Goal: Information Seeking & Learning: Check status

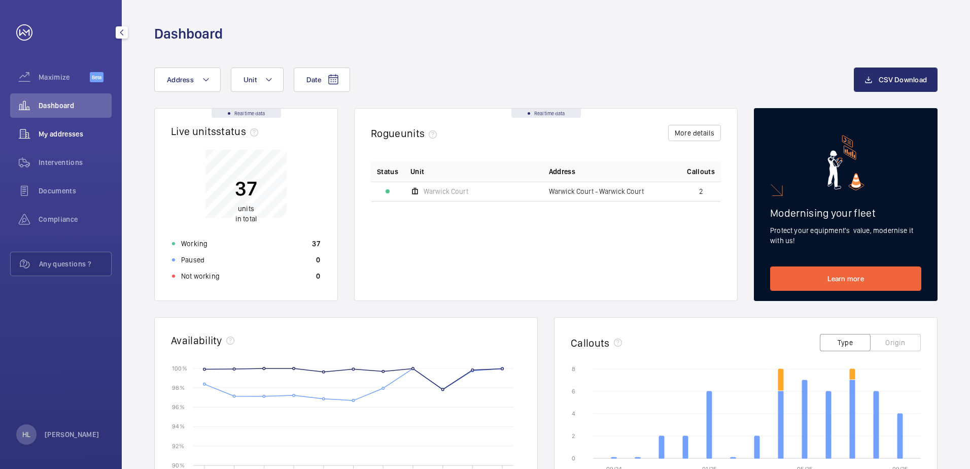
click at [75, 135] on span "My addresses" at bounding box center [75, 134] width 73 height 10
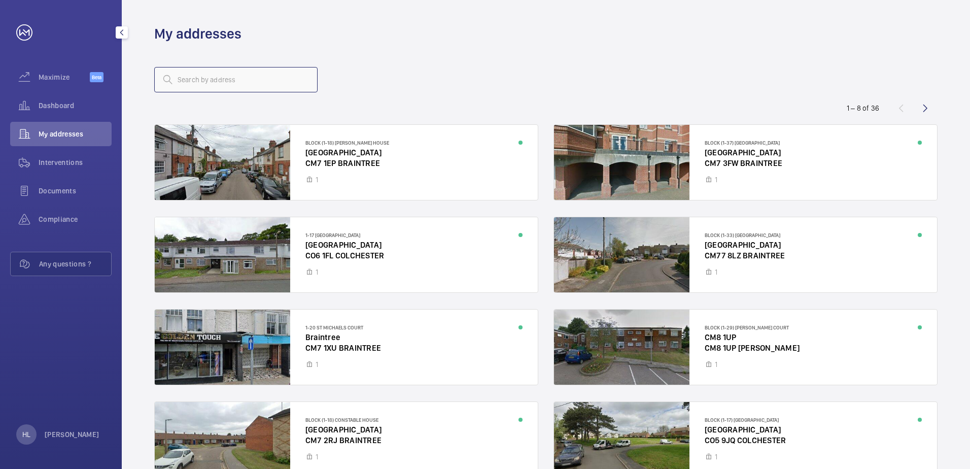
click at [248, 79] on input "text" at bounding box center [235, 79] width 163 height 25
type input "bendys"
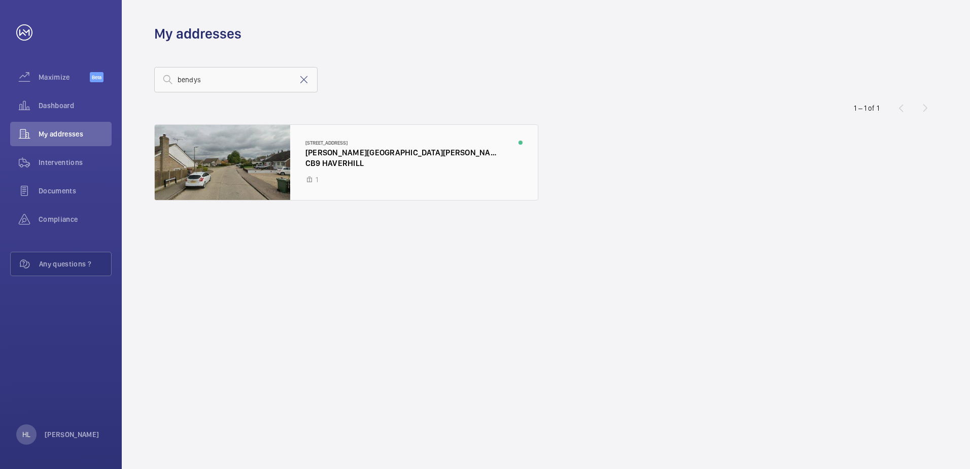
click at [262, 154] on div at bounding box center [346, 162] width 383 height 75
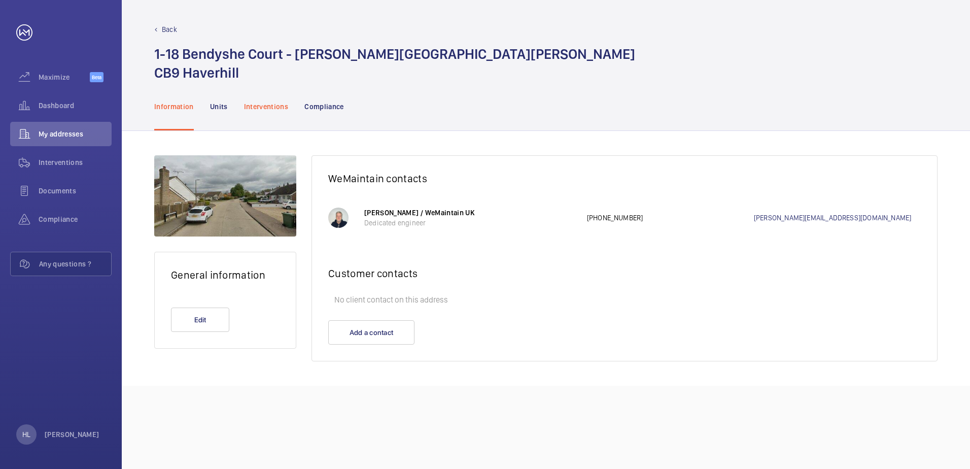
click at [283, 107] on p "Interventions" at bounding box center [266, 106] width 45 height 10
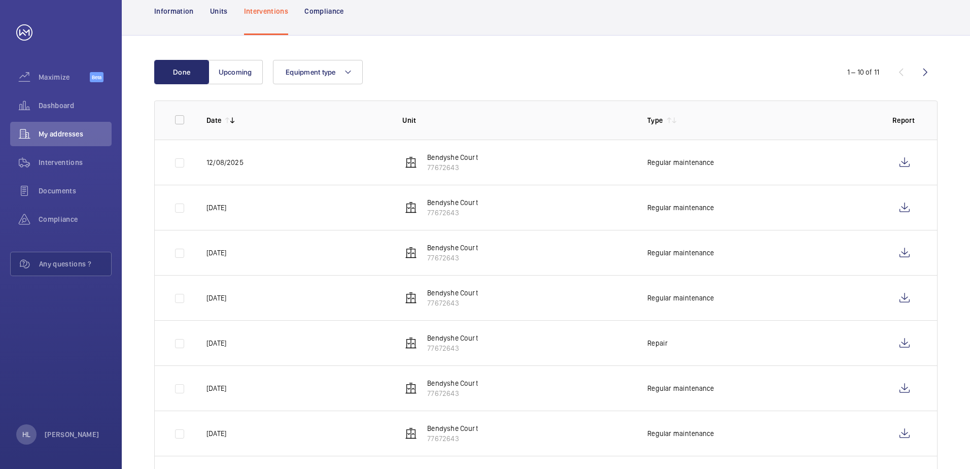
scroll to position [101, 0]
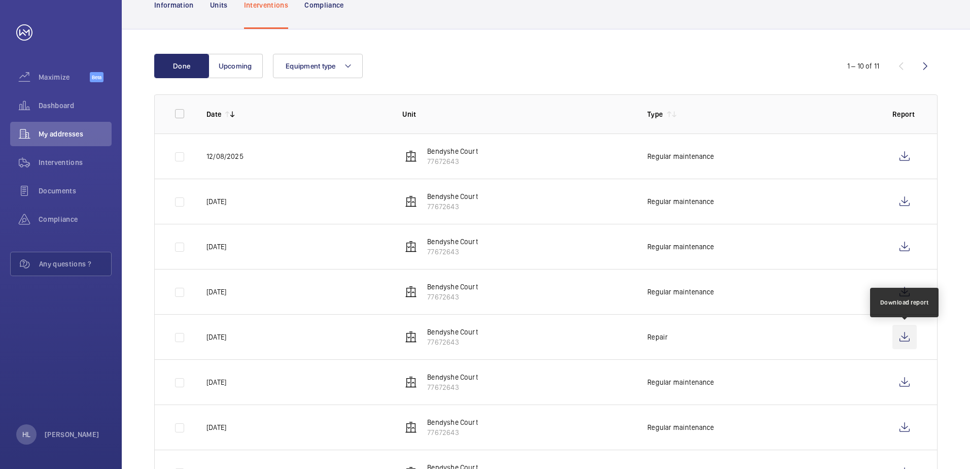
click at [903, 336] on wm-front-icon-button at bounding box center [905, 337] width 24 height 24
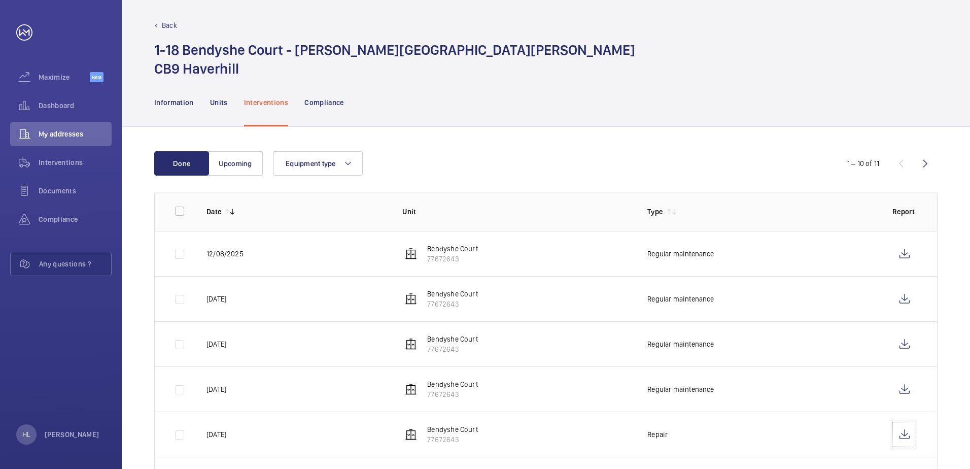
scroll to position [0, 0]
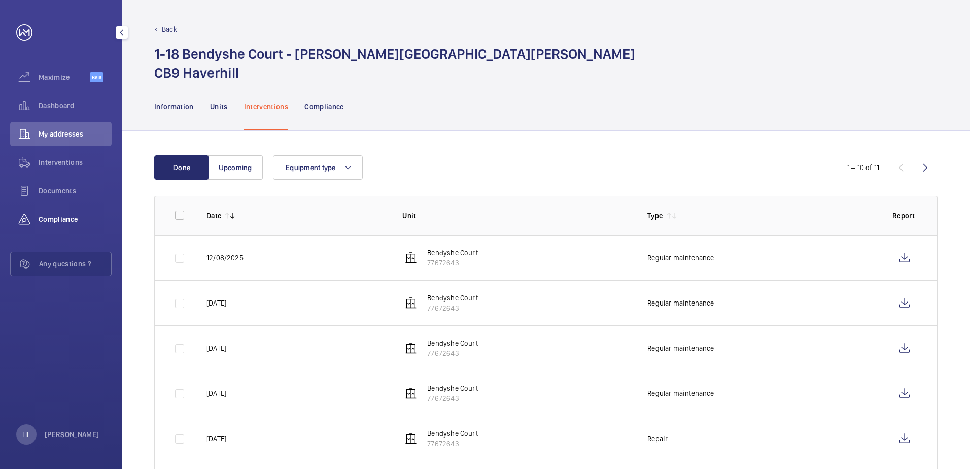
click at [88, 217] on span "Compliance" at bounding box center [75, 219] width 73 height 10
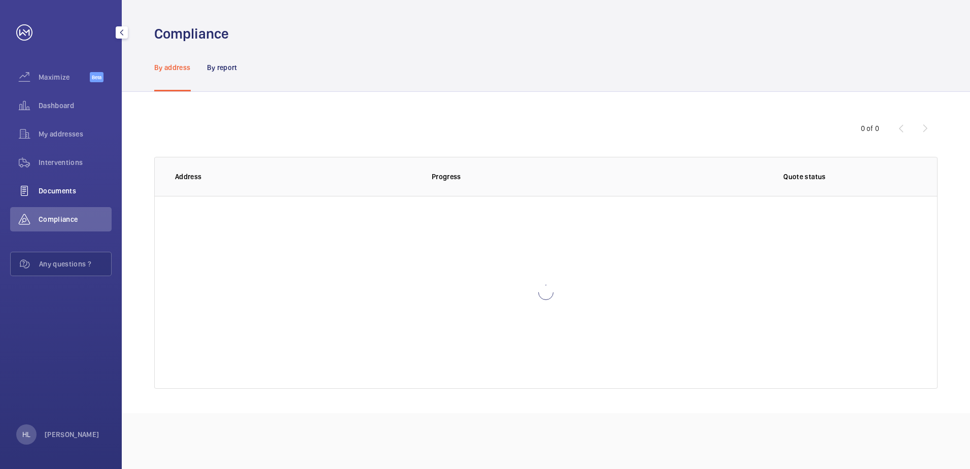
click at [63, 194] on span "Documents" at bounding box center [75, 191] width 73 height 10
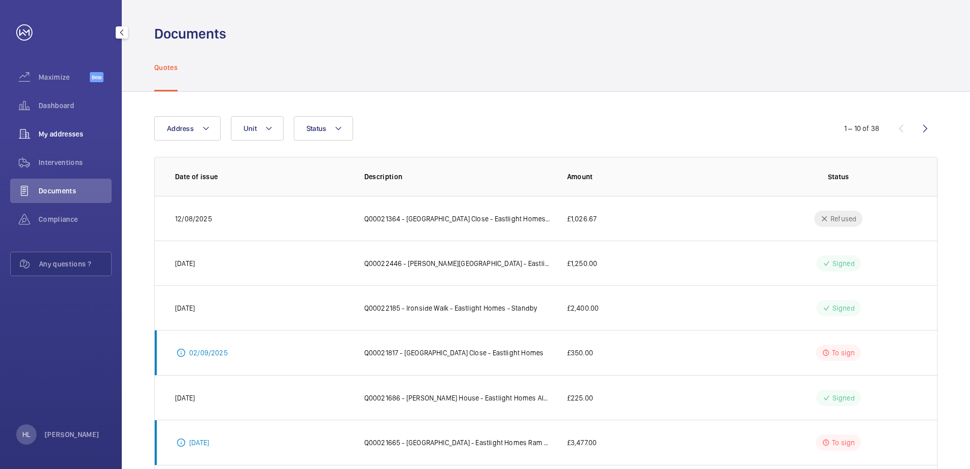
click at [73, 129] on span "My addresses" at bounding box center [75, 134] width 73 height 10
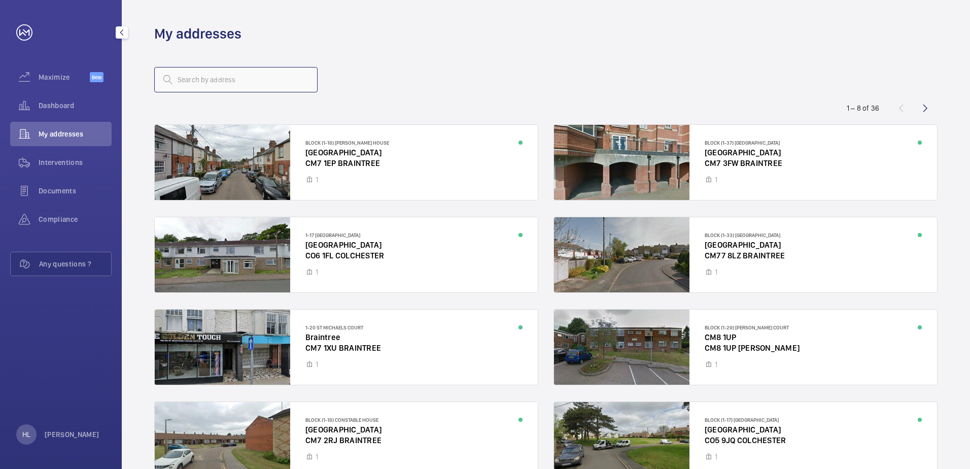
click at [237, 76] on input "text" at bounding box center [235, 79] width 163 height 25
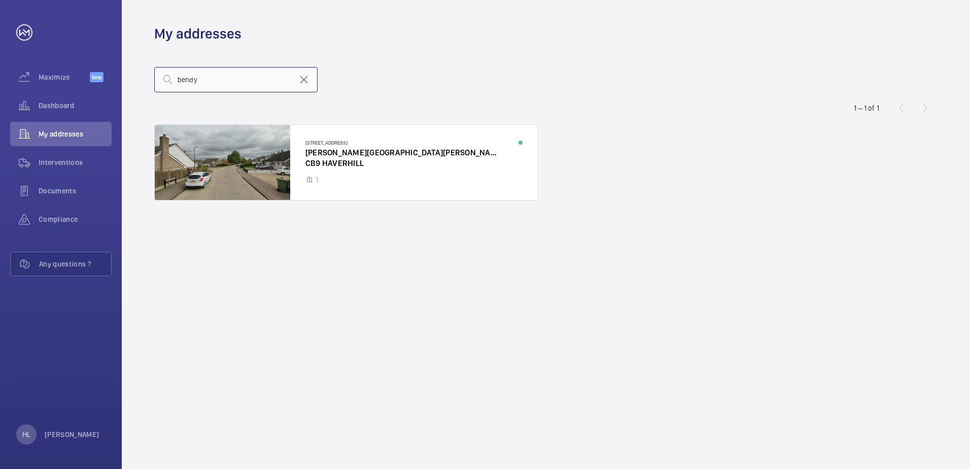
type input "bendy"
click at [381, 138] on div at bounding box center [346, 162] width 383 height 75
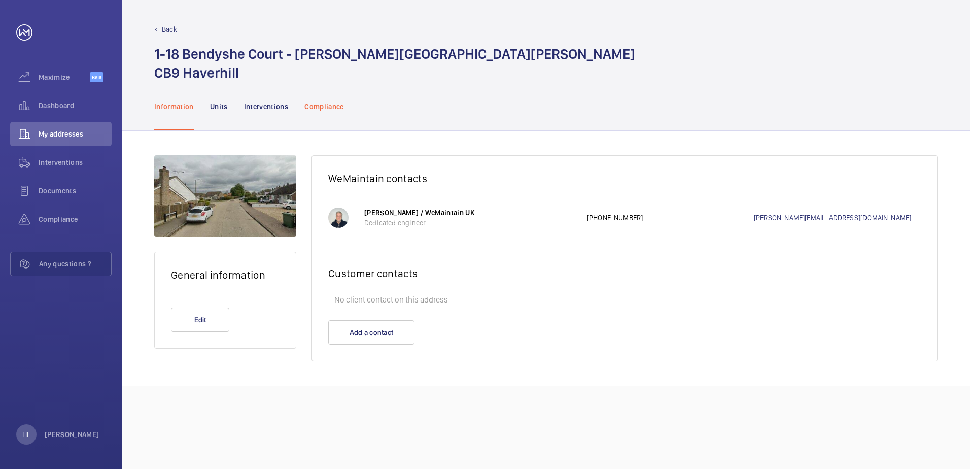
click at [329, 105] on p "Compliance" at bounding box center [324, 106] width 40 height 10
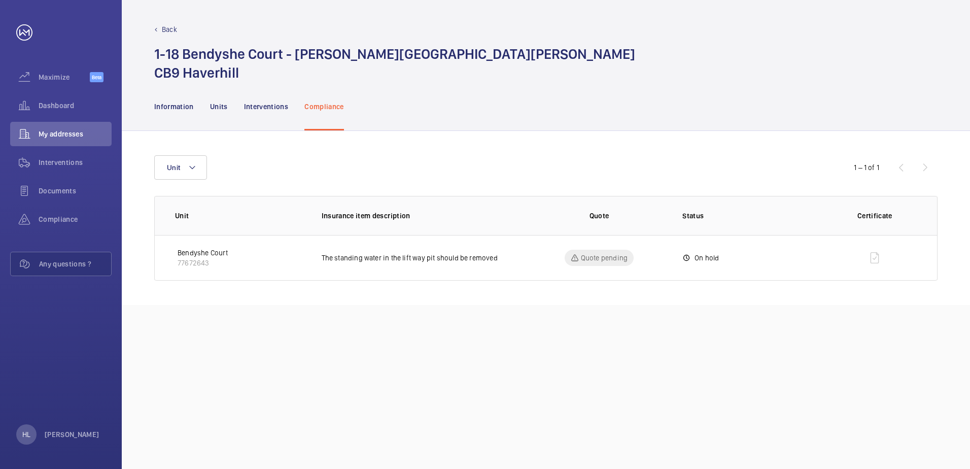
click at [707, 259] on p "On hold" at bounding box center [707, 258] width 24 height 10
click at [837, 264] on td at bounding box center [877, 258] width 120 height 46
click at [882, 265] on td at bounding box center [877, 258] width 120 height 46
click at [880, 259] on td at bounding box center [877, 258] width 120 height 46
click at [851, 255] on td at bounding box center [877, 258] width 120 height 46
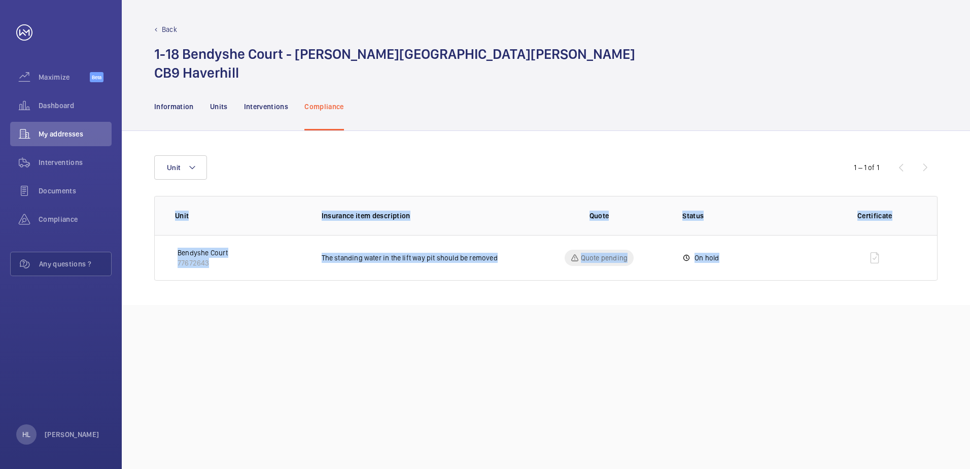
drag, startPoint x: 784, startPoint y: 260, endPoint x: 720, endPoint y: 249, distance: 65.0
click at [0, 0] on tr "Bendyshe Court 77672643 The standing water in the lift way pit should be remove…" at bounding box center [0, 0] width 0 height 0
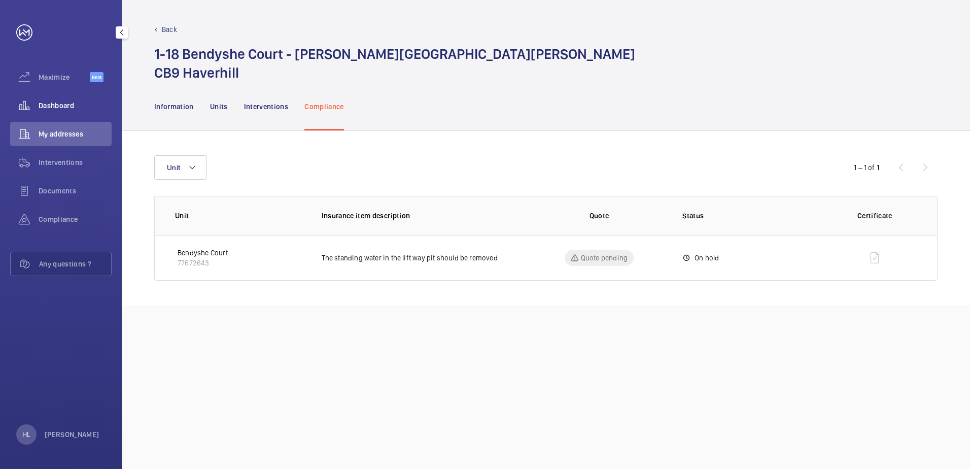
click at [68, 110] on span "Dashboard" at bounding box center [75, 105] width 73 height 10
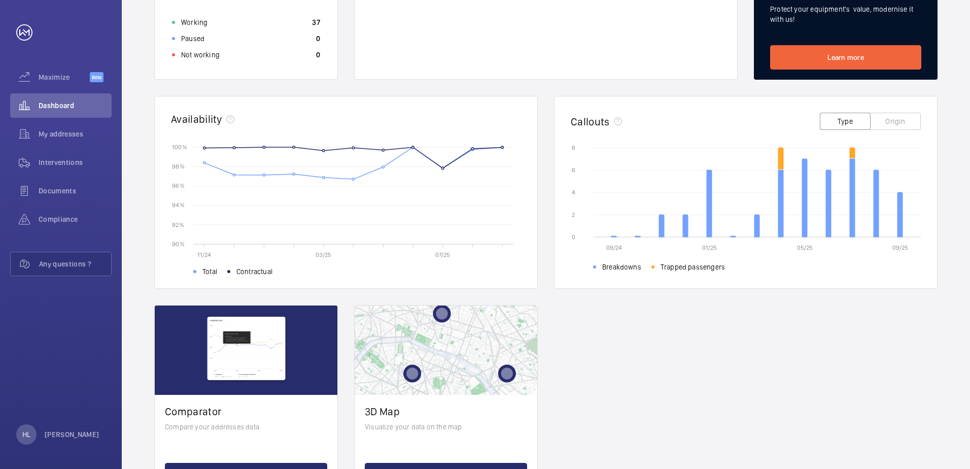
scroll to position [122, 0]
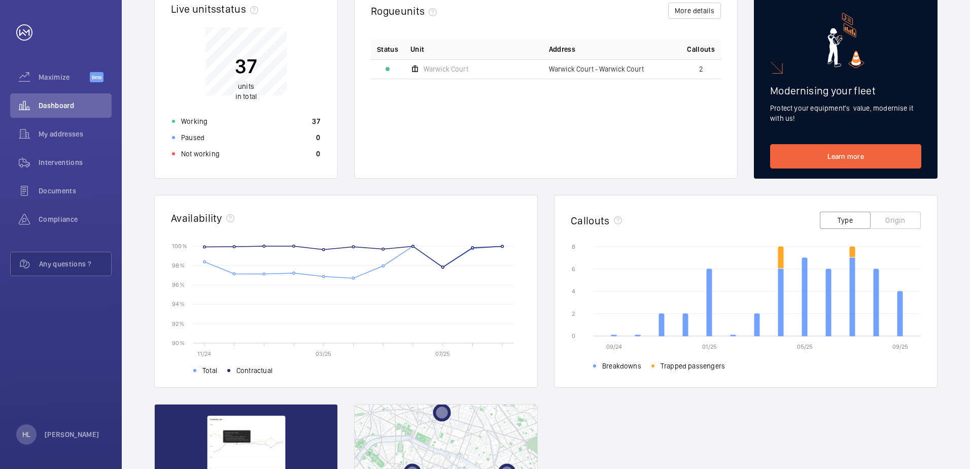
click at [853, 220] on button "Type" at bounding box center [845, 220] width 51 height 17
click at [918, 218] on button "Origin" at bounding box center [895, 220] width 51 height 17
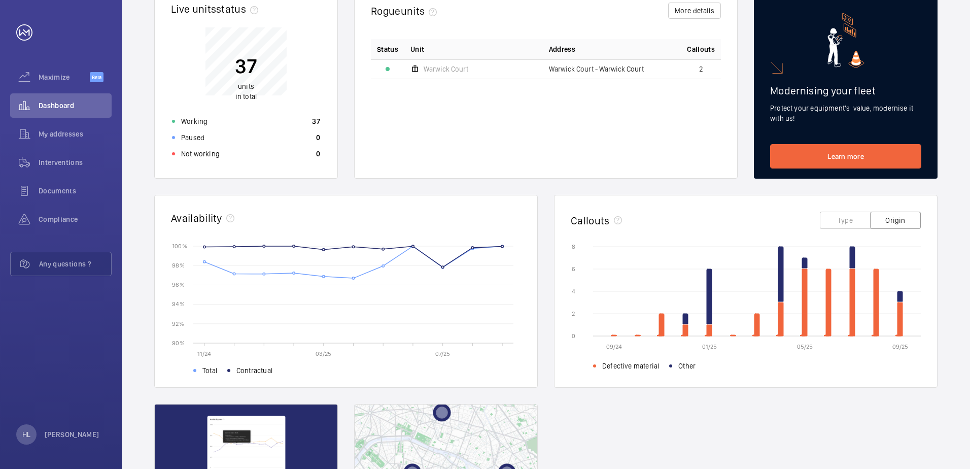
click at [842, 224] on button "Type" at bounding box center [845, 220] width 51 height 17
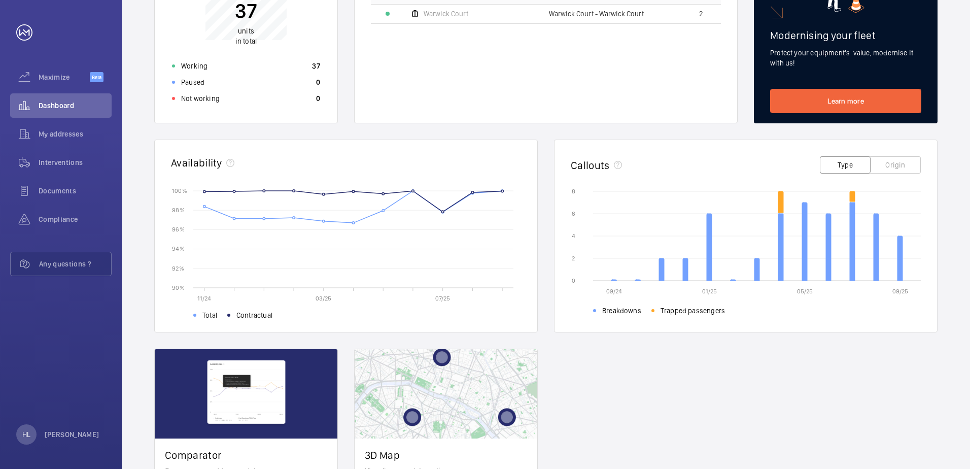
scroll to position [173, 0]
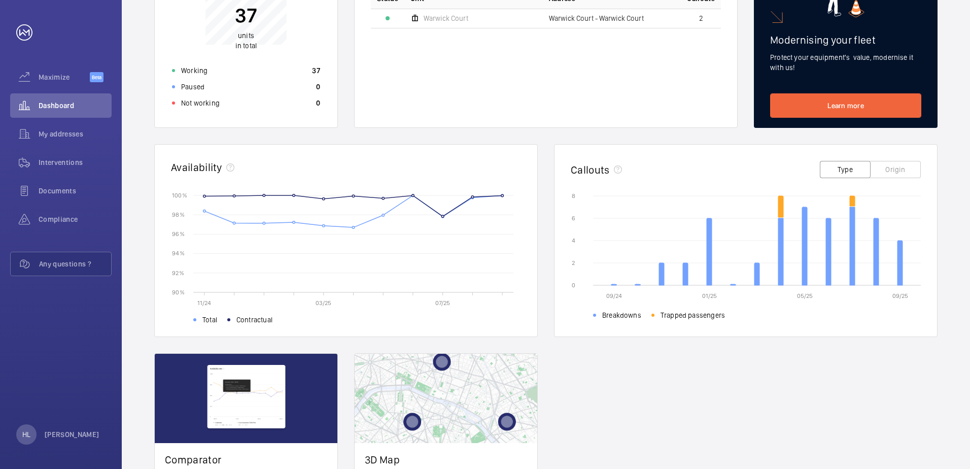
click at [688, 214] on icon "09/24 01/25 05/25 09/25 0 0 2 2 4 4 6 6 8 8 Breakdowns Trapped passengers" at bounding box center [746, 254] width 350 height 127
click at [596, 145] on wm-front-card-header "Callouts Type Origin" at bounding box center [746, 167] width 383 height 44
click at [595, 162] on div "Callouts Type Origin" at bounding box center [746, 169] width 350 height 21
click at [606, 168] on h2 "Callouts" at bounding box center [590, 169] width 39 height 13
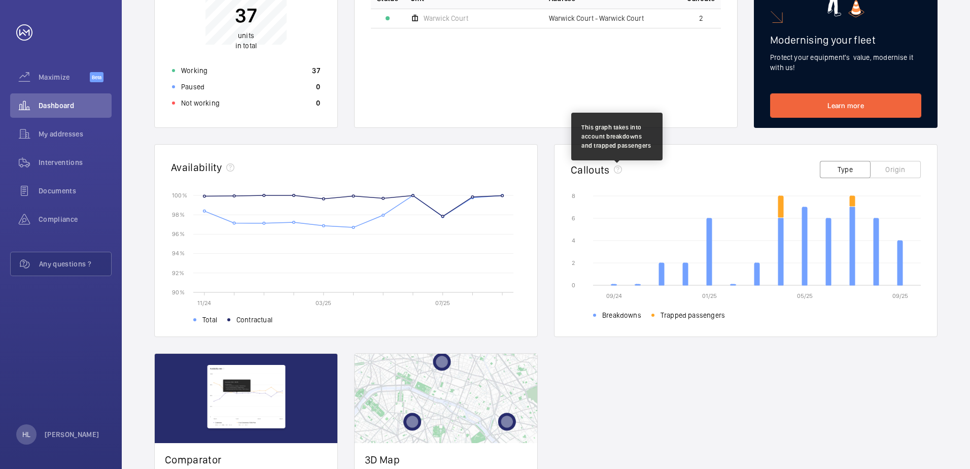
click at [620, 173] on mat-icon at bounding box center [618, 169] width 8 height 8
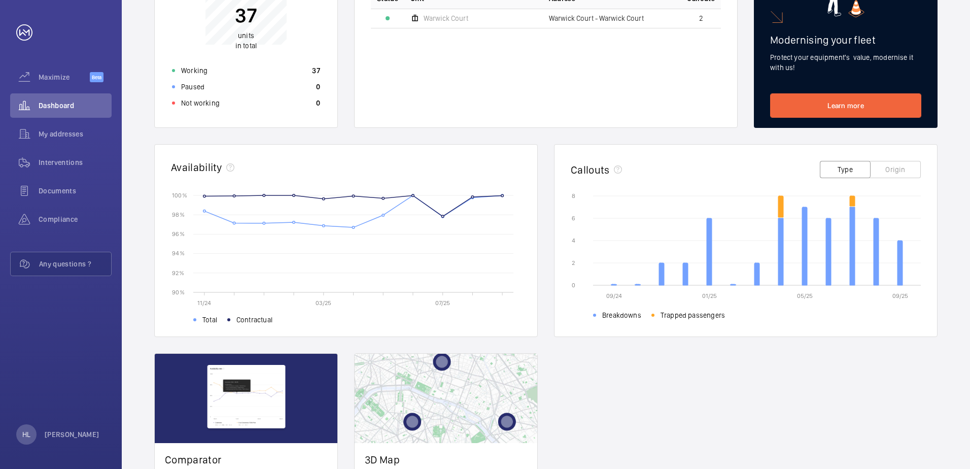
click at [623, 320] on div "Breakdowns Trapped passengers" at bounding box center [757, 313] width 328 height 17
drag, startPoint x: 642, startPoint y: 294, endPoint x: 611, endPoint y: 294, distance: 31.0
click at [611, 294] on icon "09/24 01/25 05/25 09/25 0 0 2 2 4 4 6 6 8 8 Breakdowns Trapped passengers" at bounding box center [746, 254] width 350 height 127
drag, startPoint x: 611, startPoint y: 294, endPoint x: 768, endPoint y: 332, distance: 161.5
click at [768, 331] on wm-front-card-body "09/24 01/25 05/25 09/25 0 0 2 2 4 4 6 6 8 8 Breakdowns Trapped passengers" at bounding box center [746, 262] width 383 height 148
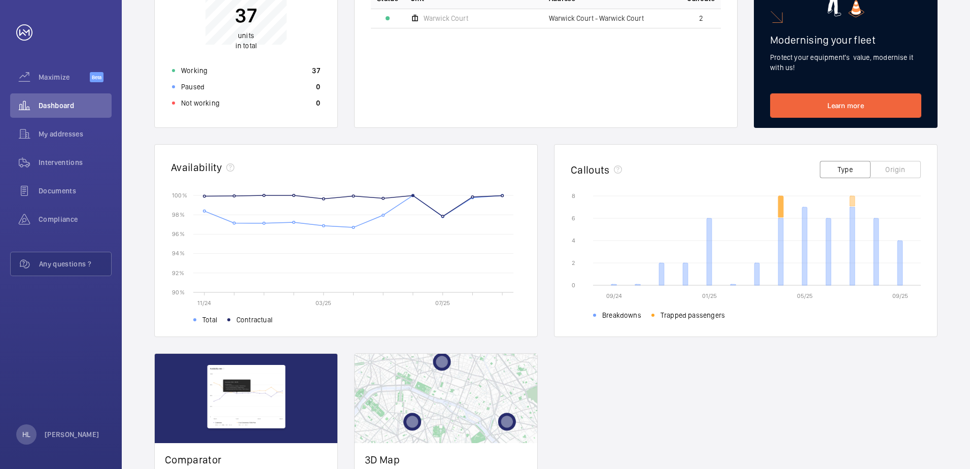
click at [783, 203] on icon at bounding box center [780, 206] width 5 height 21
